Goal: Task Accomplishment & Management: Use online tool/utility

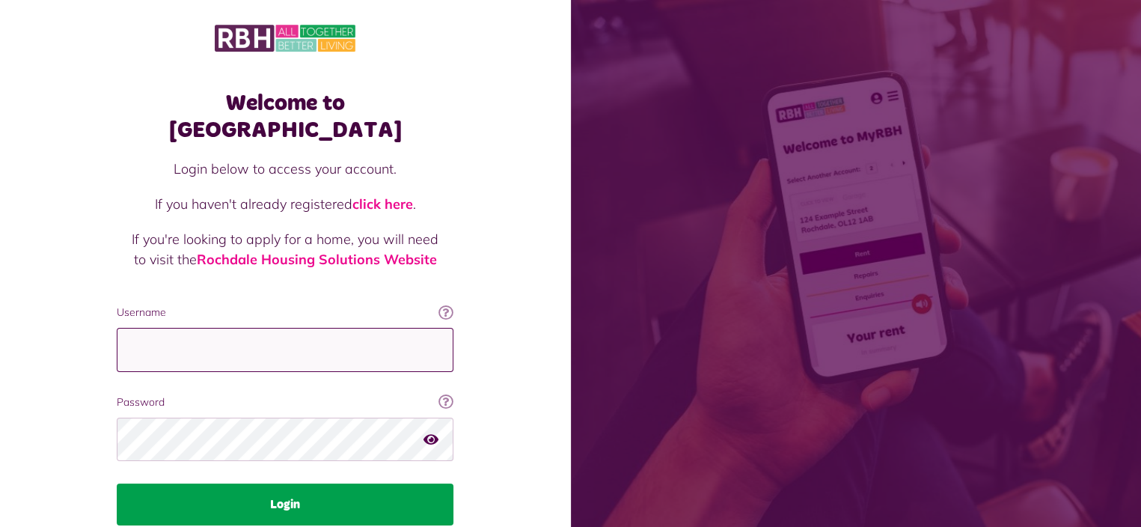
type input "**********"
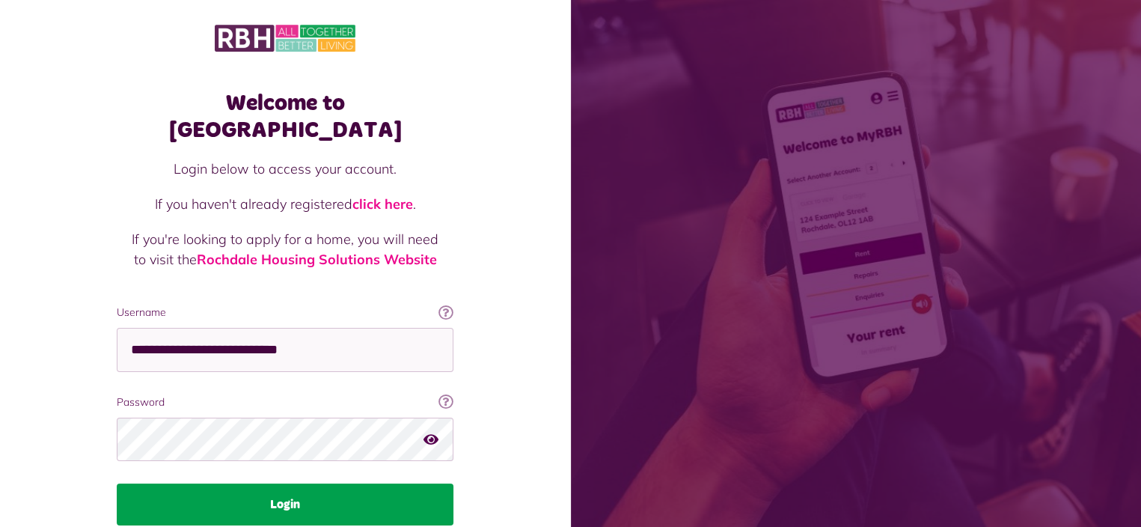
click at [296, 484] on button "Login" at bounding box center [285, 505] width 337 height 42
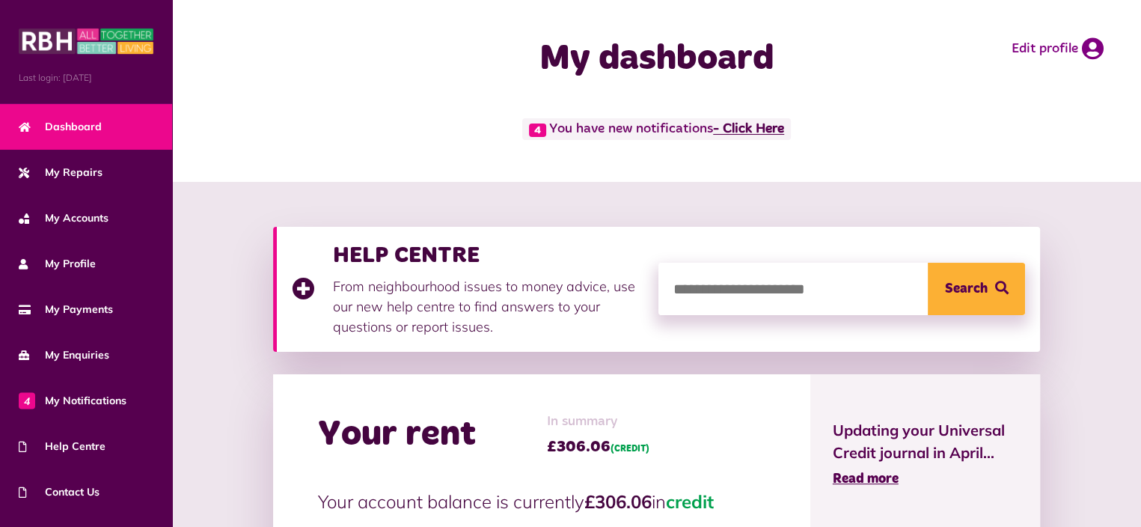
click at [757, 132] on link "- Click Here" at bounding box center [748, 129] width 71 height 13
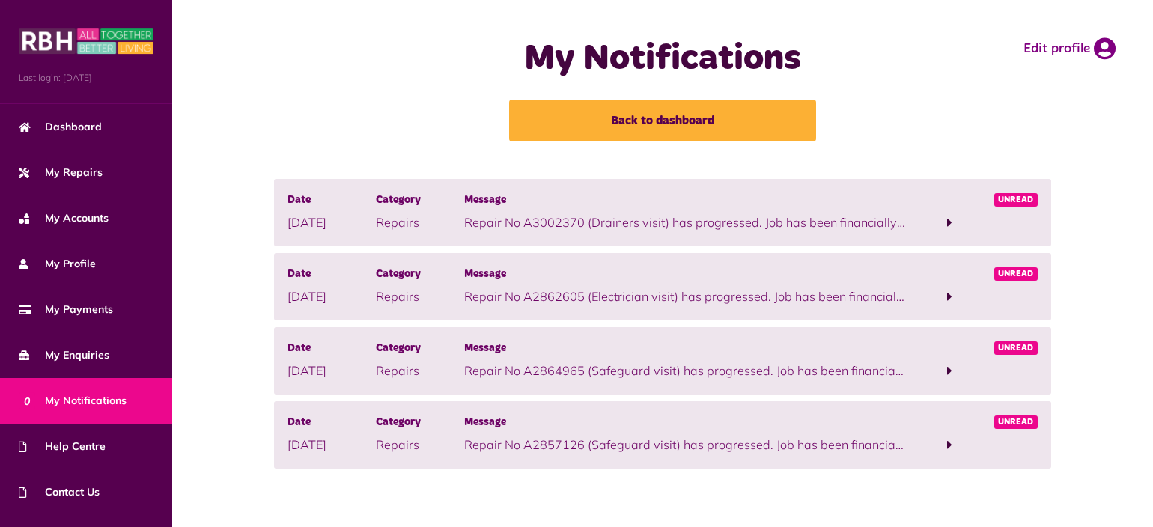
click at [950, 446] on span at bounding box center [949, 444] width 5 height 13
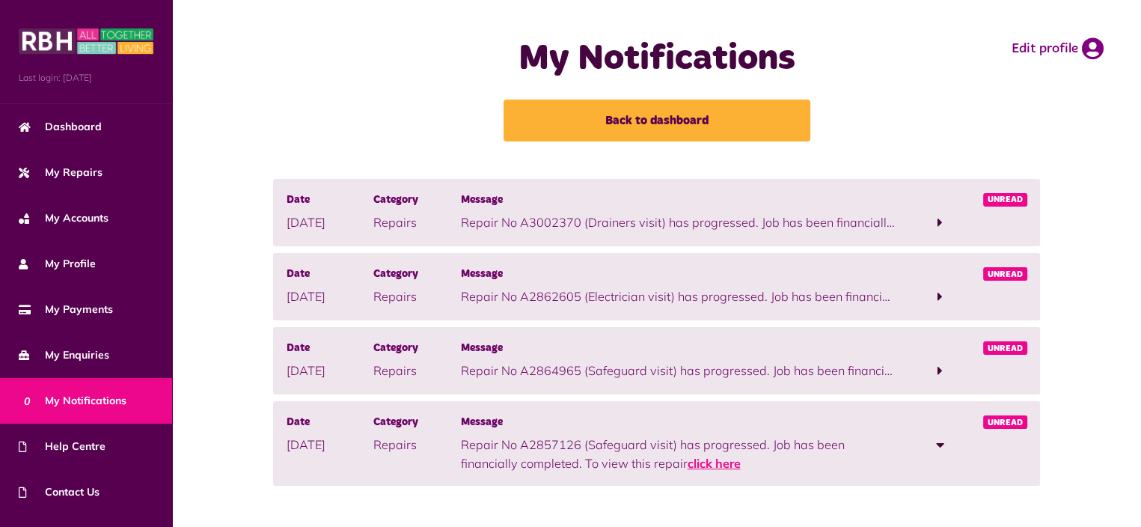
click at [705, 465] on link "click here" at bounding box center [713, 463] width 53 height 15
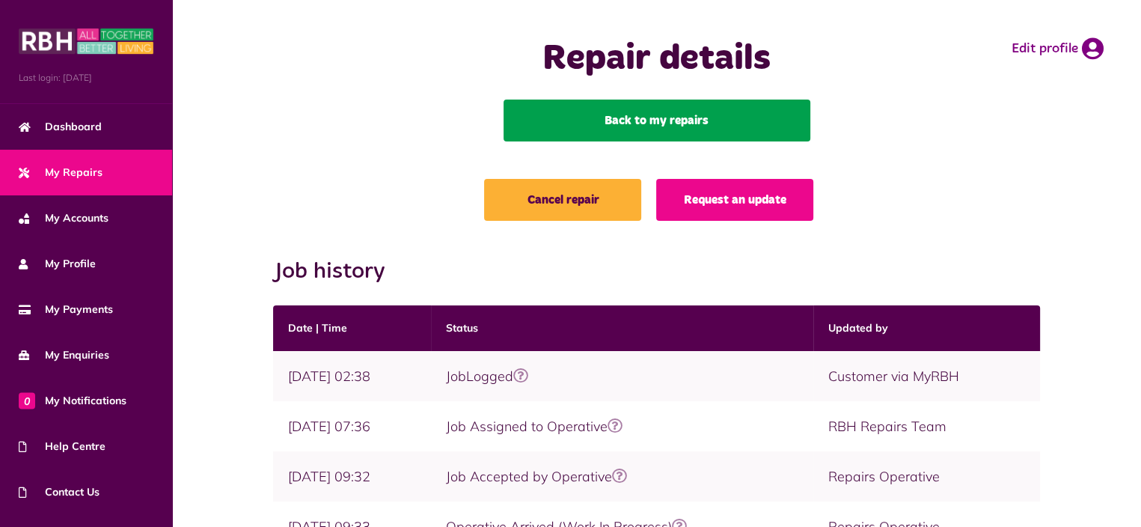
click at [688, 122] on link "Back to my repairs" at bounding box center [657, 121] width 307 height 42
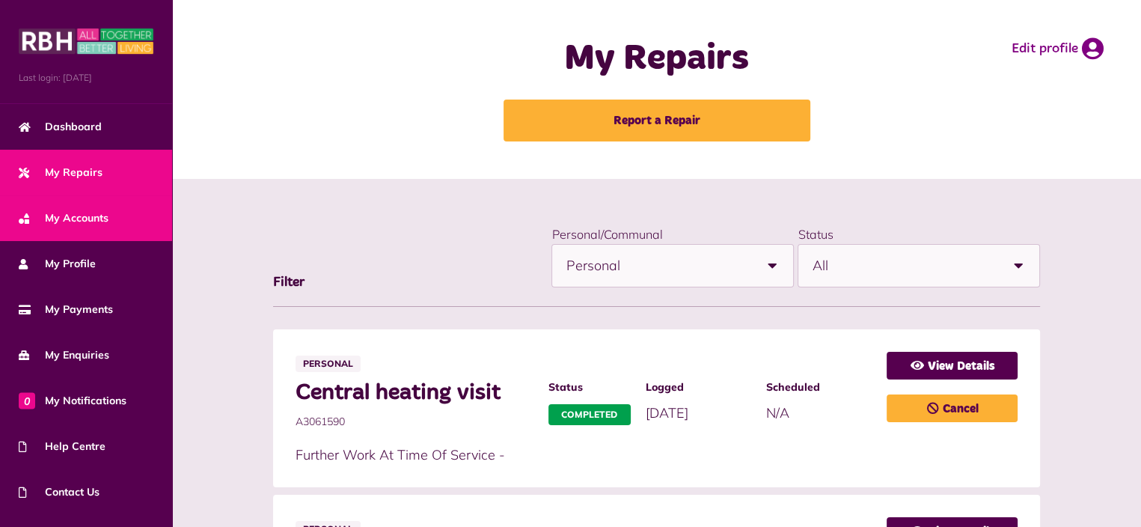
click at [51, 212] on span "My Accounts" at bounding box center [64, 218] width 90 height 16
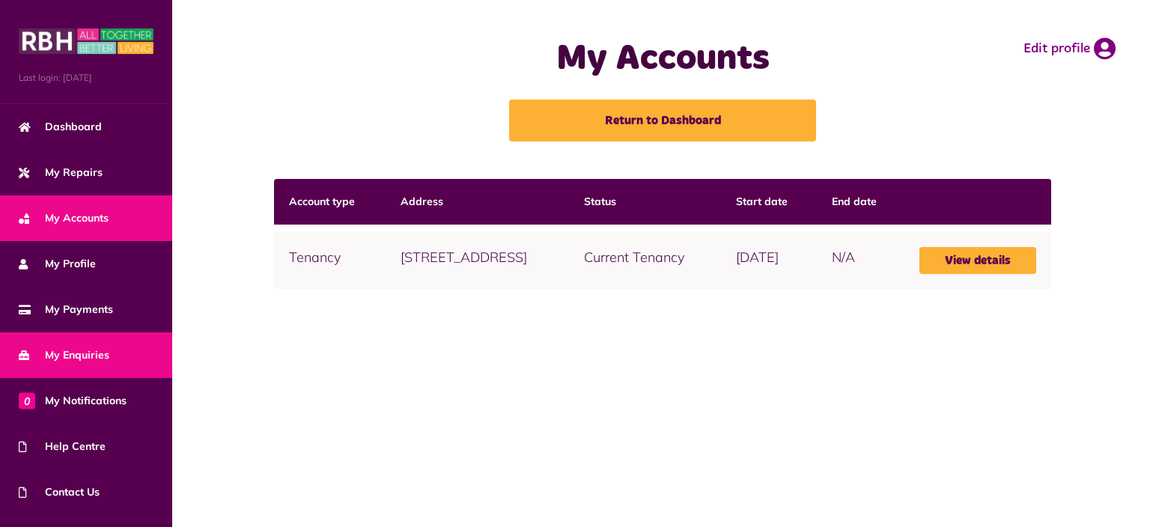
click at [97, 348] on span "My Enquiries" at bounding box center [64, 355] width 91 height 16
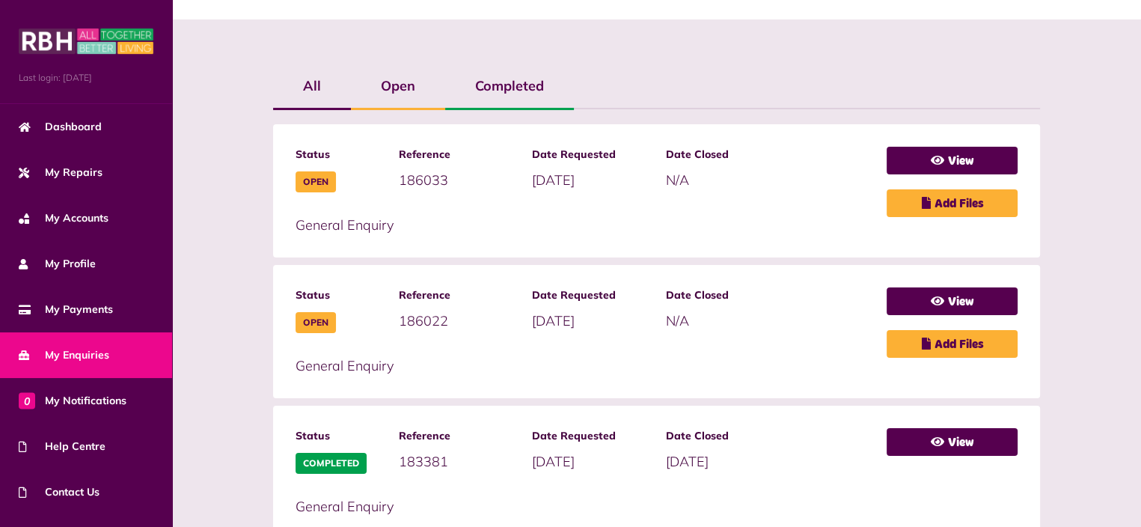
scroll to position [374, 0]
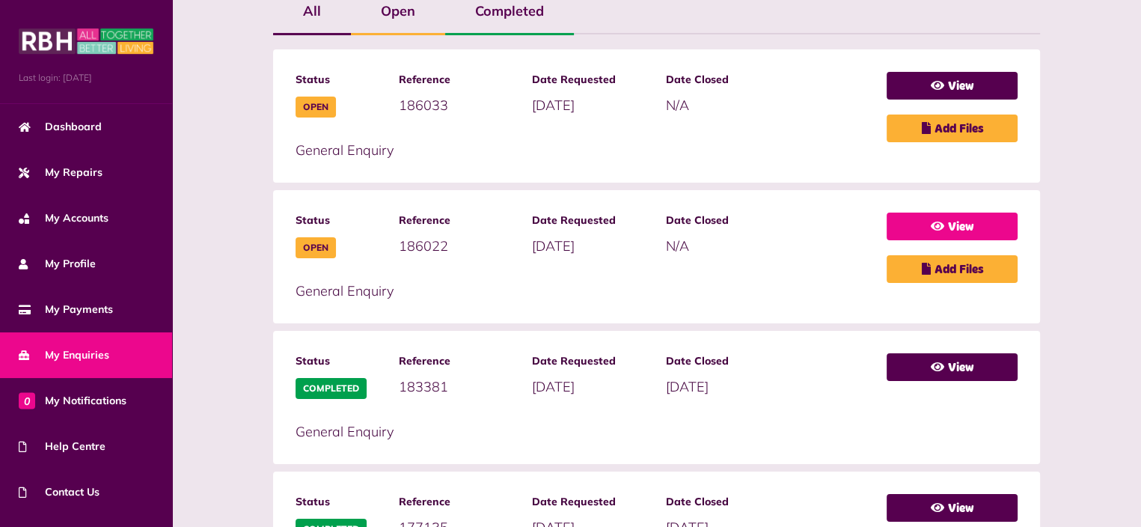
click at [951, 215] on link "View" at bounding box center [952, 227] width 131 height 28
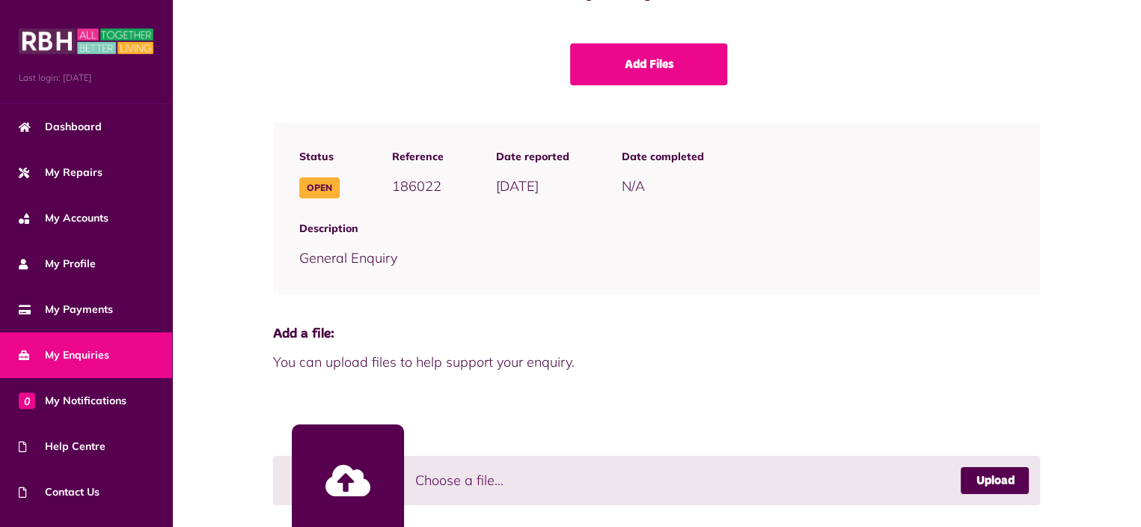
scroll to position [359, 0]
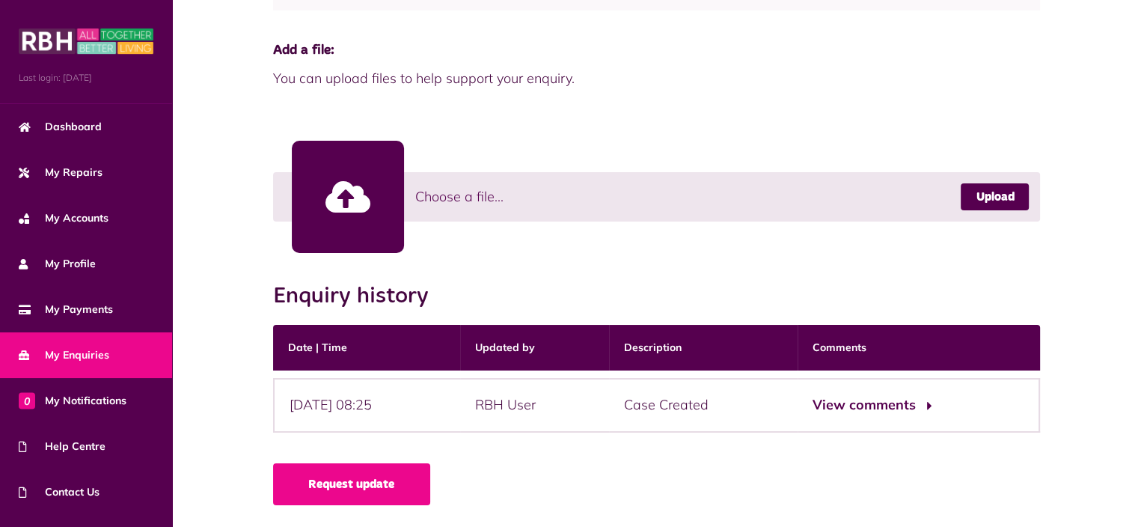
click at [904, 396] on button "View comments" at bounding box center [871, 405] width 116 height 22
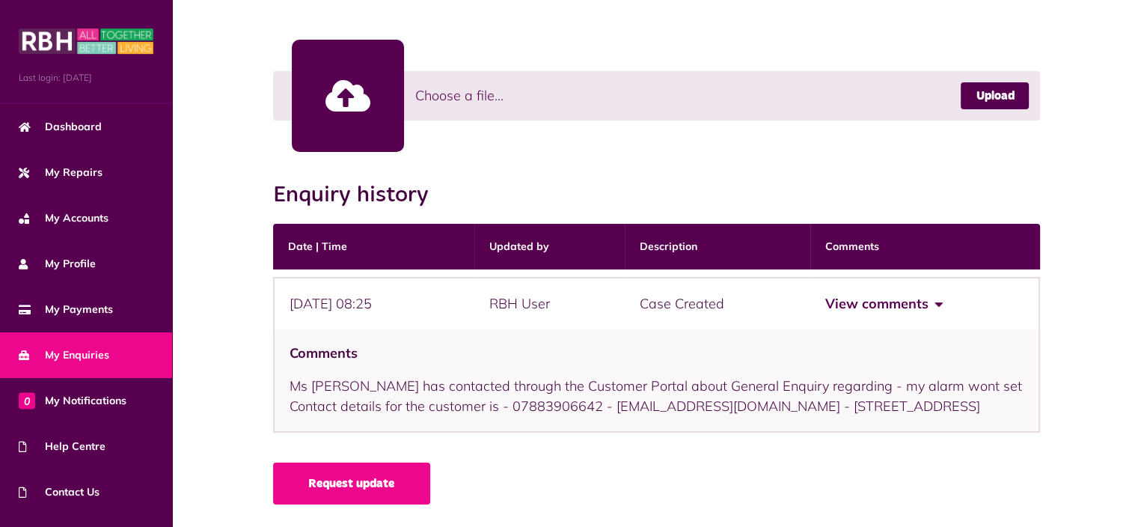
scroll to position [479, 0]
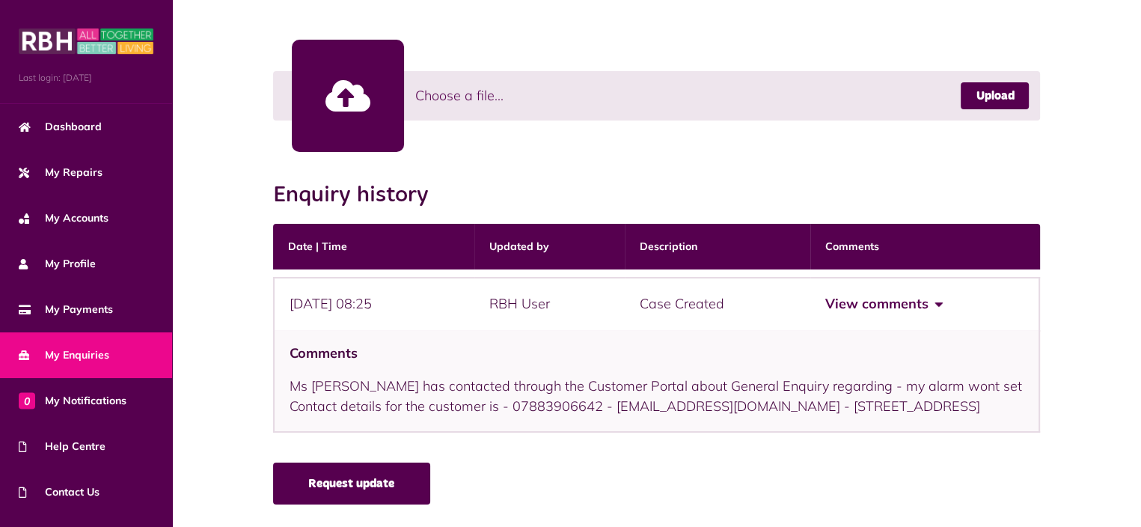
click at [359, 493] on link "Request update" at bounding box center [351, 484] width 157 height 42
